Goal: Find specific page/section: Find specific page/section

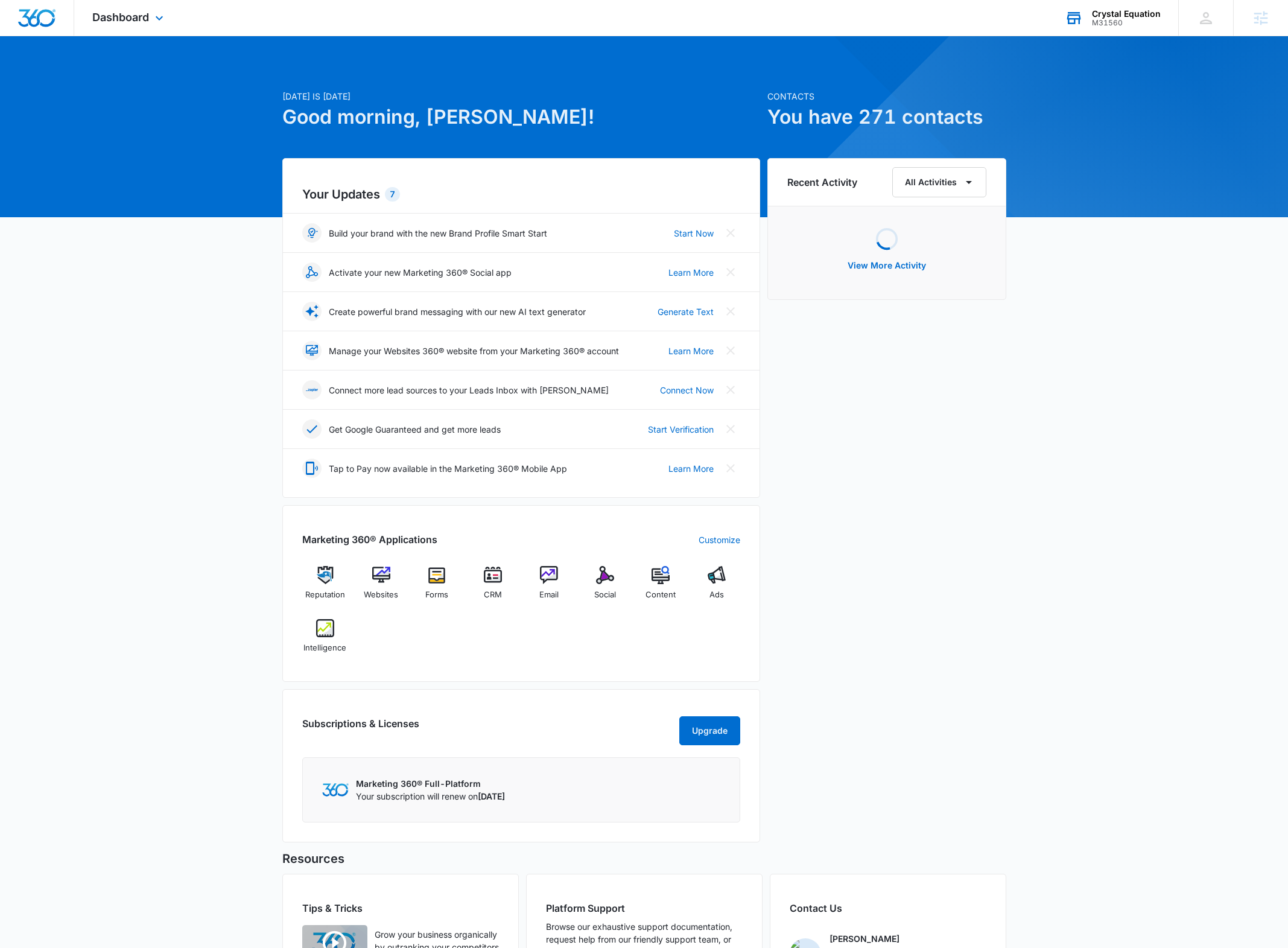
click at [1125, 11] on div "Crystal Equation" at bounding box center [1126, 14] width 69 height 10
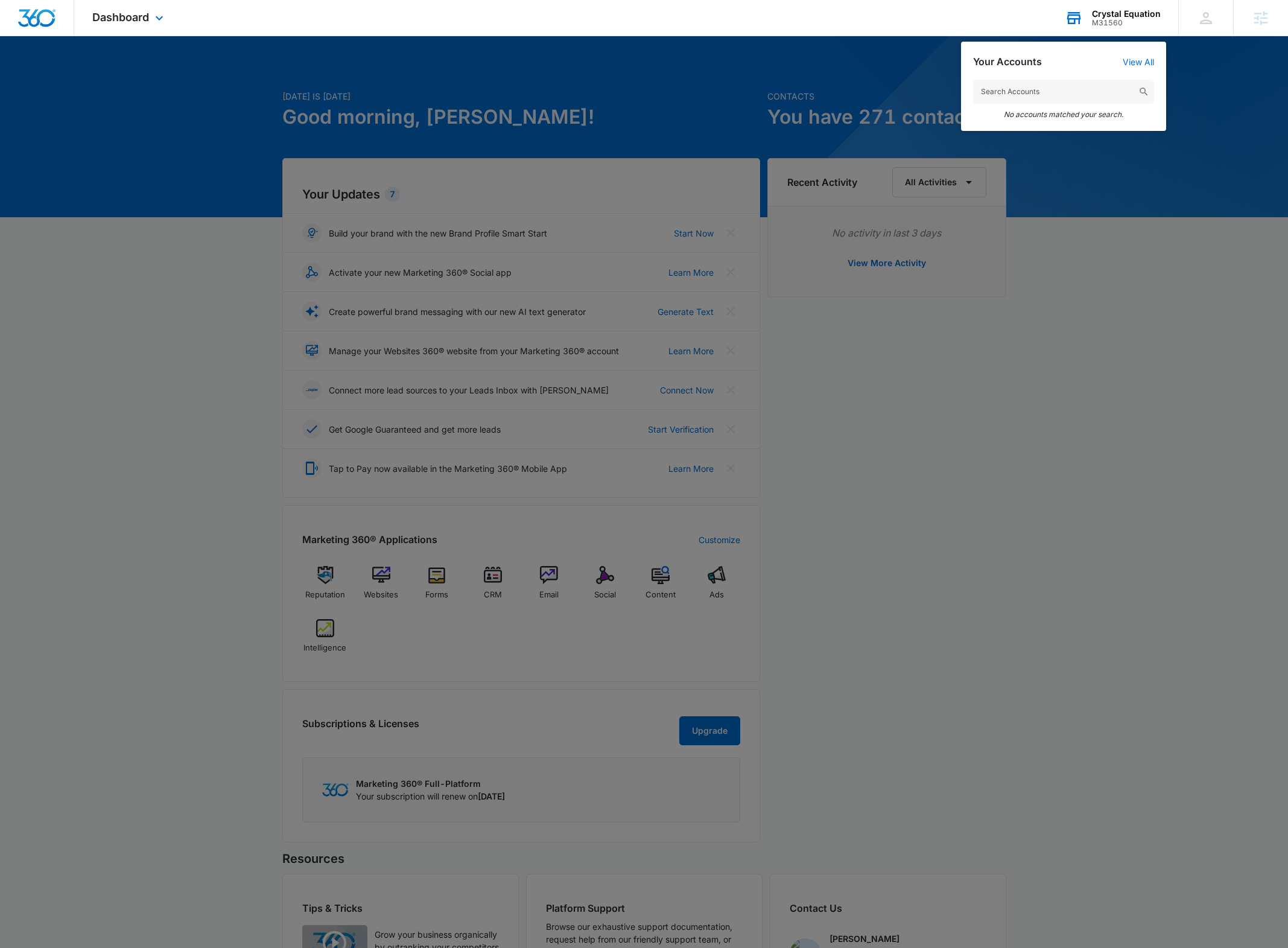
click at [1018, 92] on input "text" at bounding box center [1063, 92] width 181 height 24
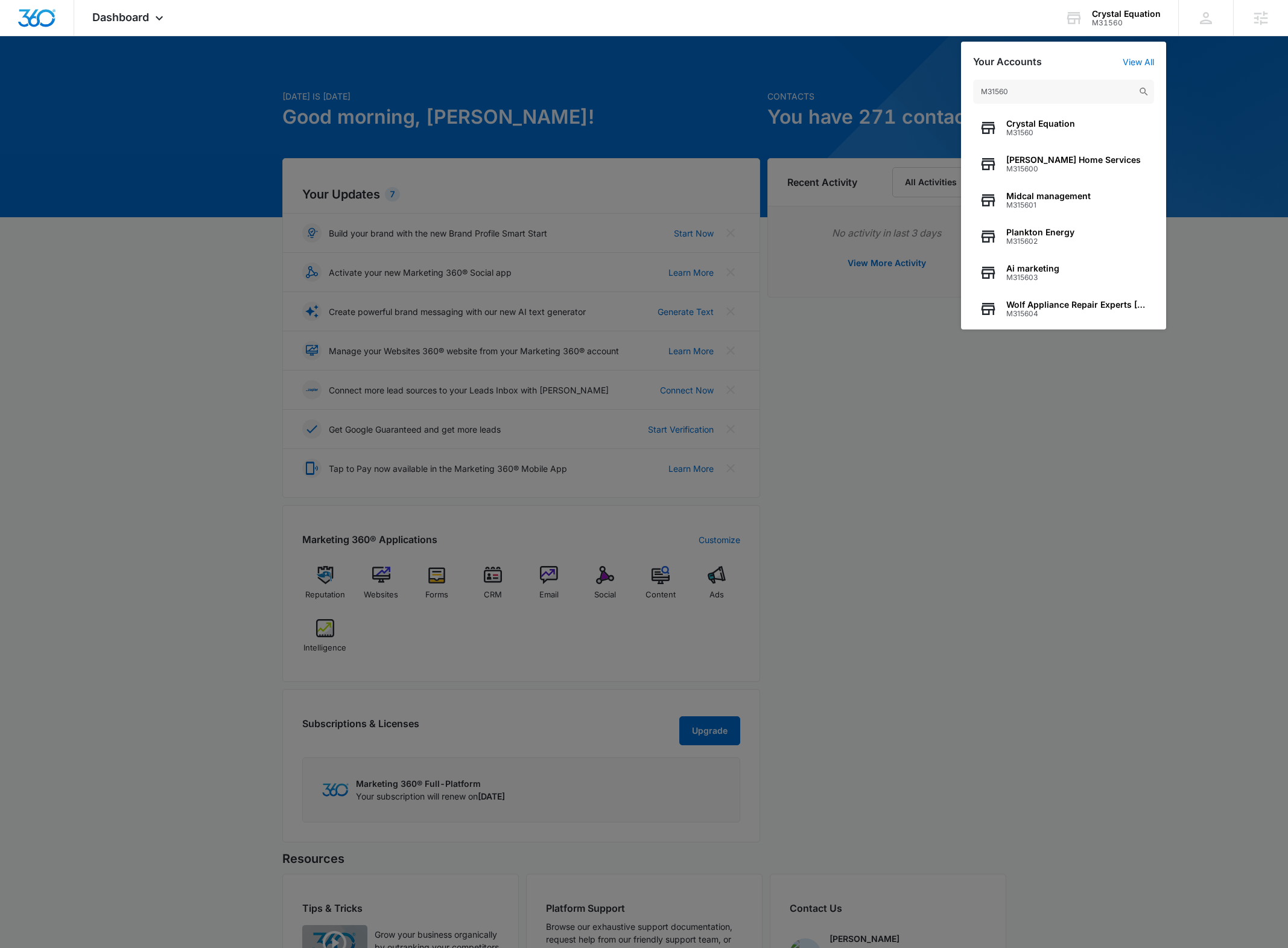
type input "M31560"
click at [1210, 273] on div at bounding box center [644, 474] width 1288 height 948
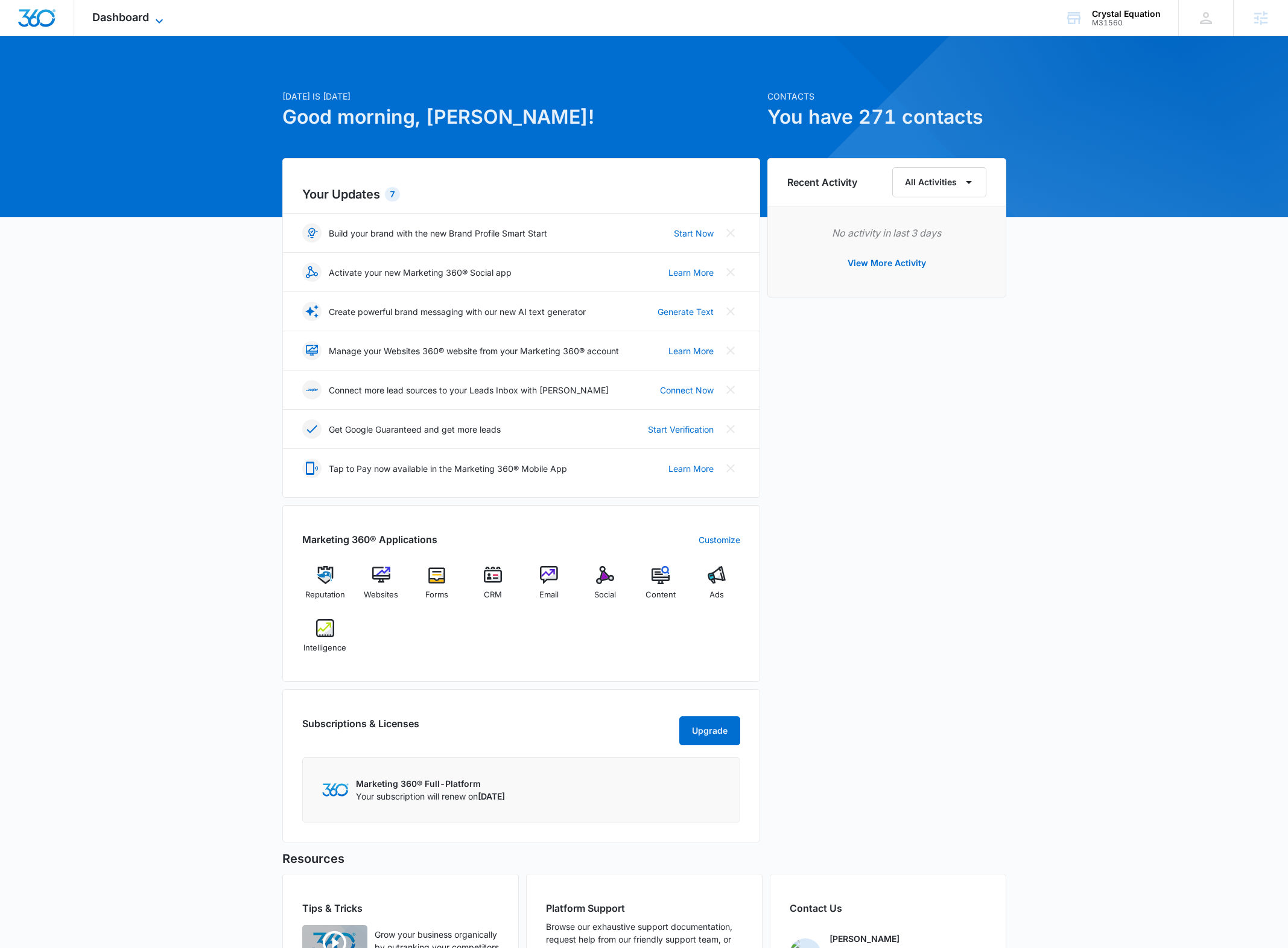
click at [140, 19] on span "Dashboard" at bounding box center [121, 17] width 57 height 12
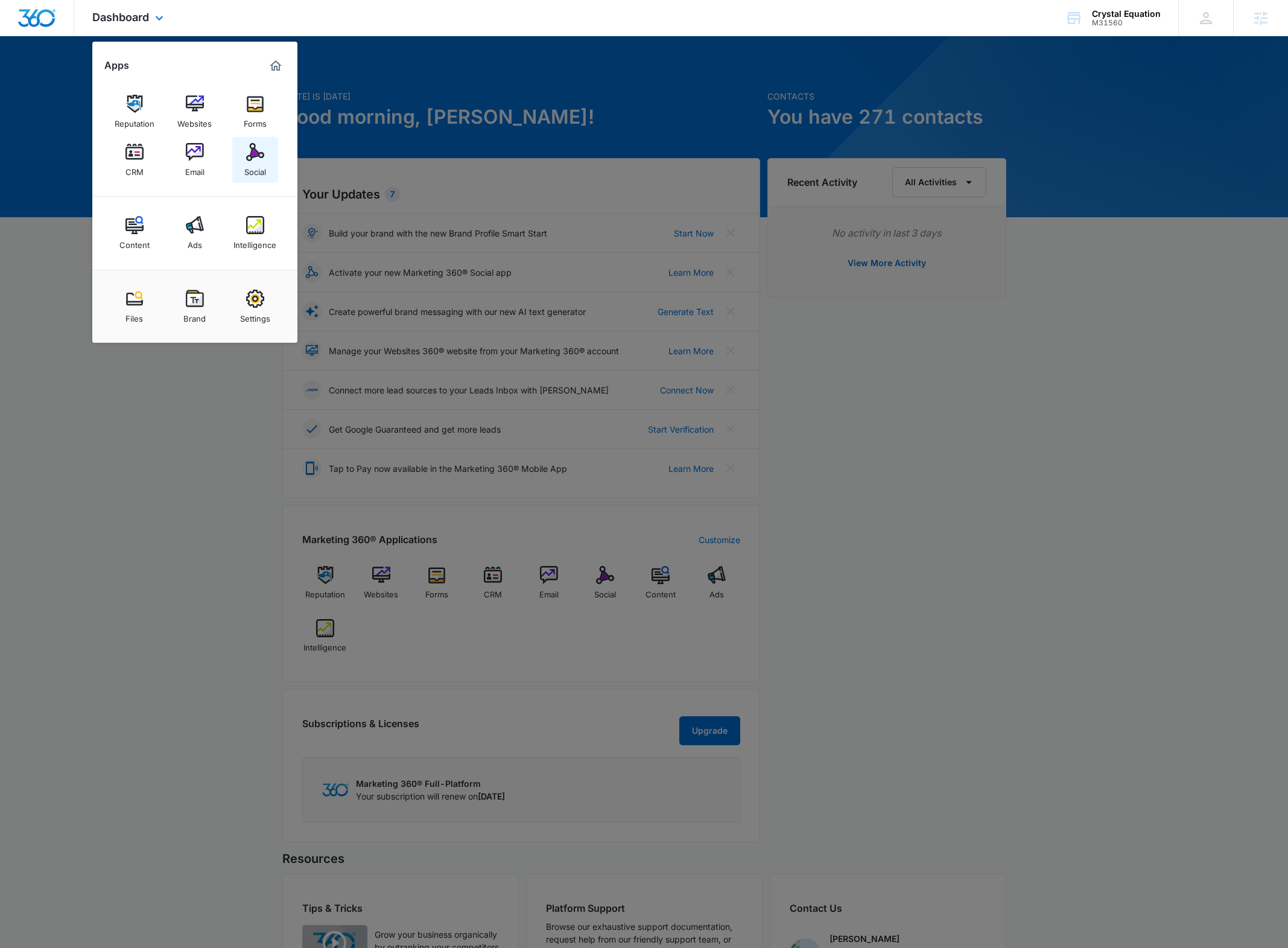
click at [249, 155] on img at bounding box center [255, 152] width 18 height 18
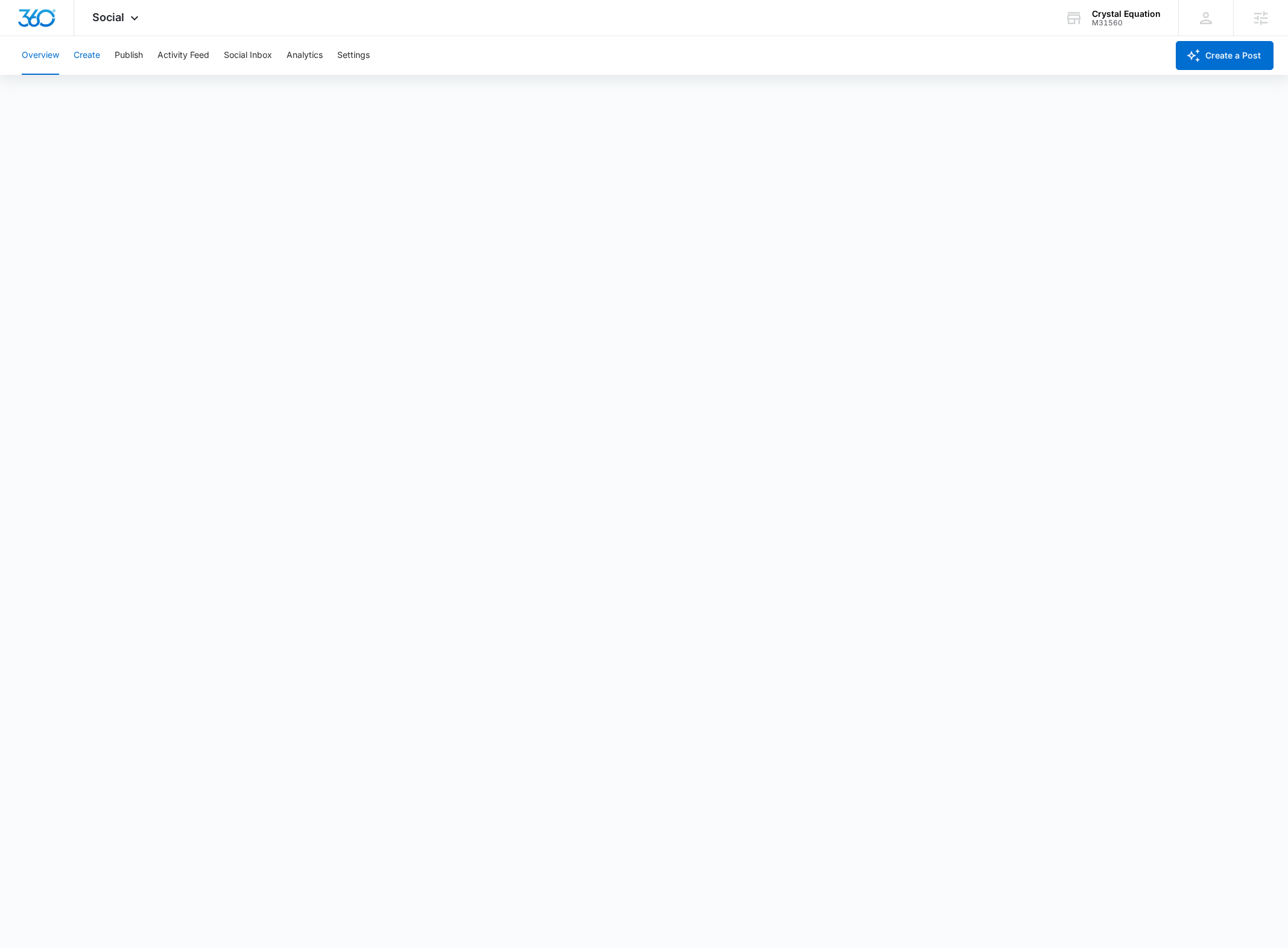
click at [88, 61] on button "Create" at bounding box center [87, 56] width 27 height 38
click at [131, 91] on button "Approvals" at bounding box center [118, 92] width 40 height 34
